Goal: Obtain resource: Download file/media

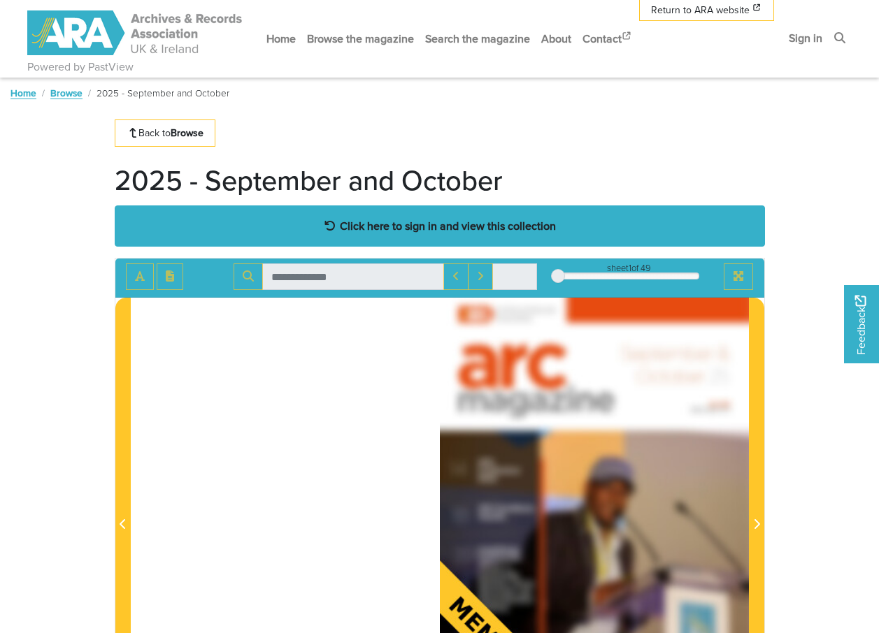
drag, startPoint x: 377, startPoint y: 222, endPoint x: 403, endPoint y: 226, distance: 26.2
click at [378, 222] on strong "Click here to sign in and view this collection" at bounding box center [448, 225] width 216 height 15
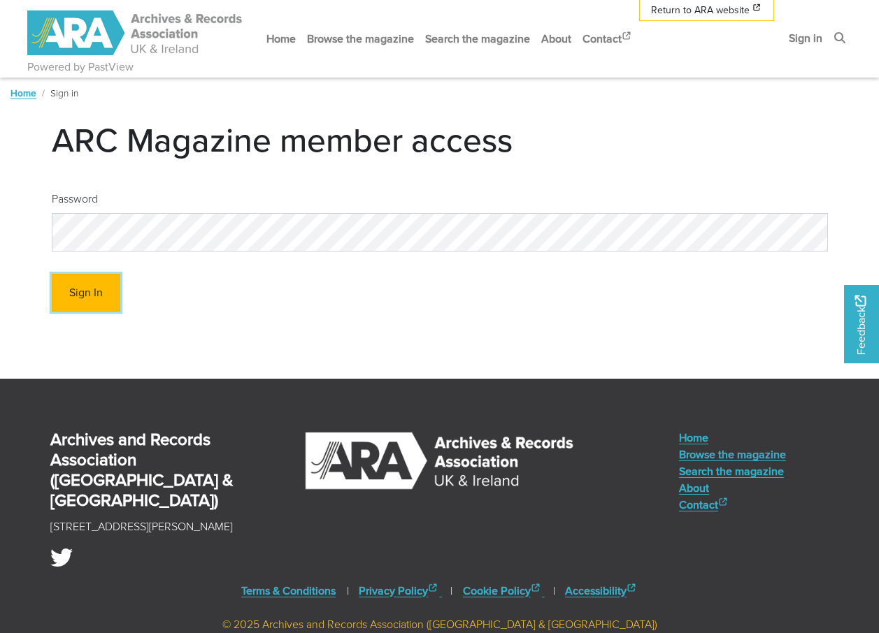
drag, startPoint x: 81, startPoint y: 288, endPoint x: 87, endPoint y: 291, distance: 7.2
click at [81, 288] on button "Sign In" at bounding box center [86, 293] width 68 height 38
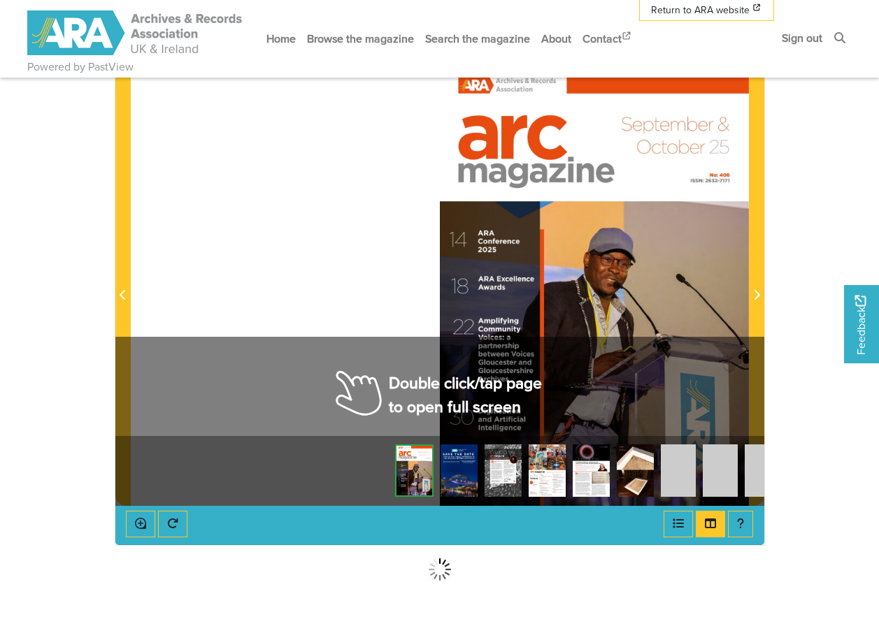
scroll to position [280, 0]
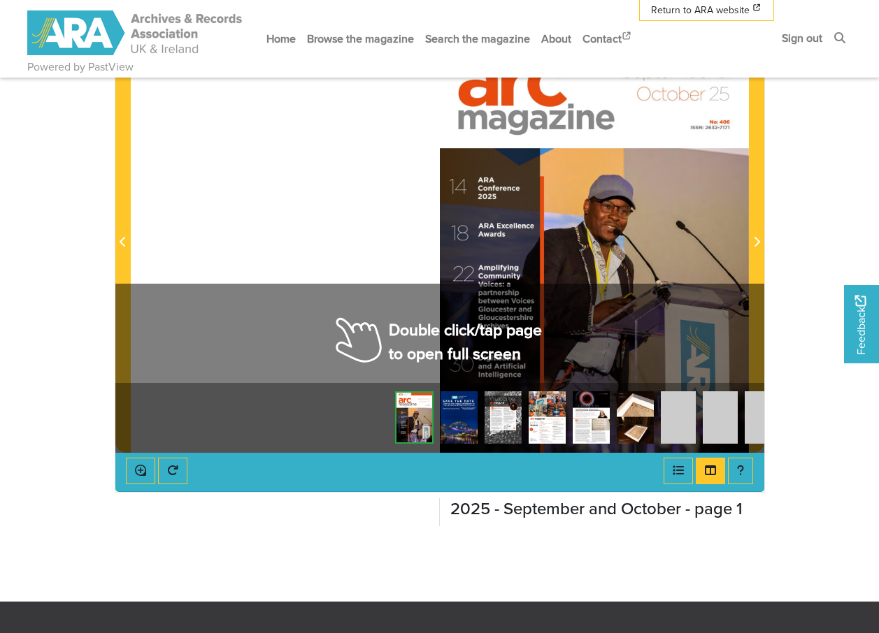
click at [448, 336] on div at bounding box center [594, 233] width 309 height 437
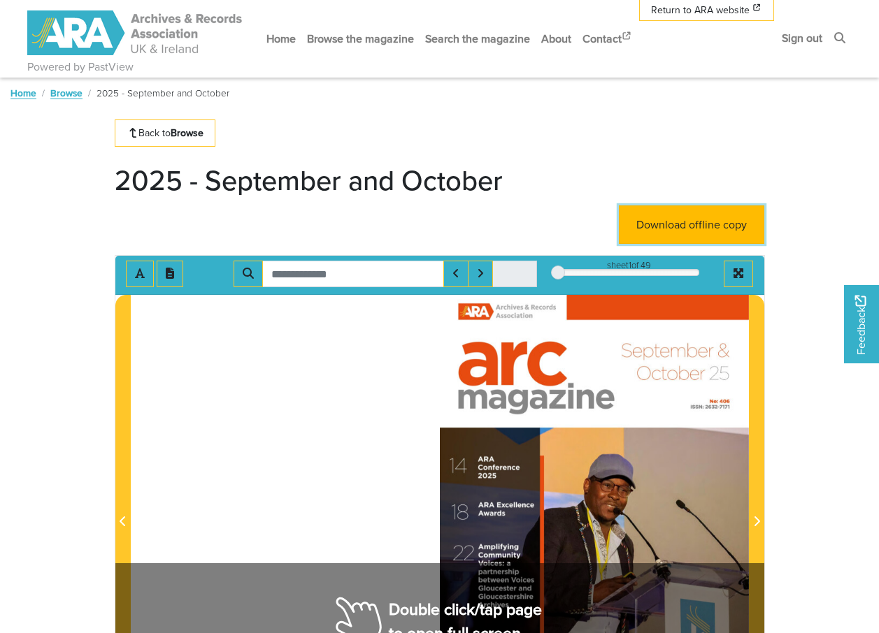
click at [673, 219] on link "Download offline copy" at bounding box center [691, 224] width 145 height 38
